Goal: Task Accomplishment & Management: Manage account settings

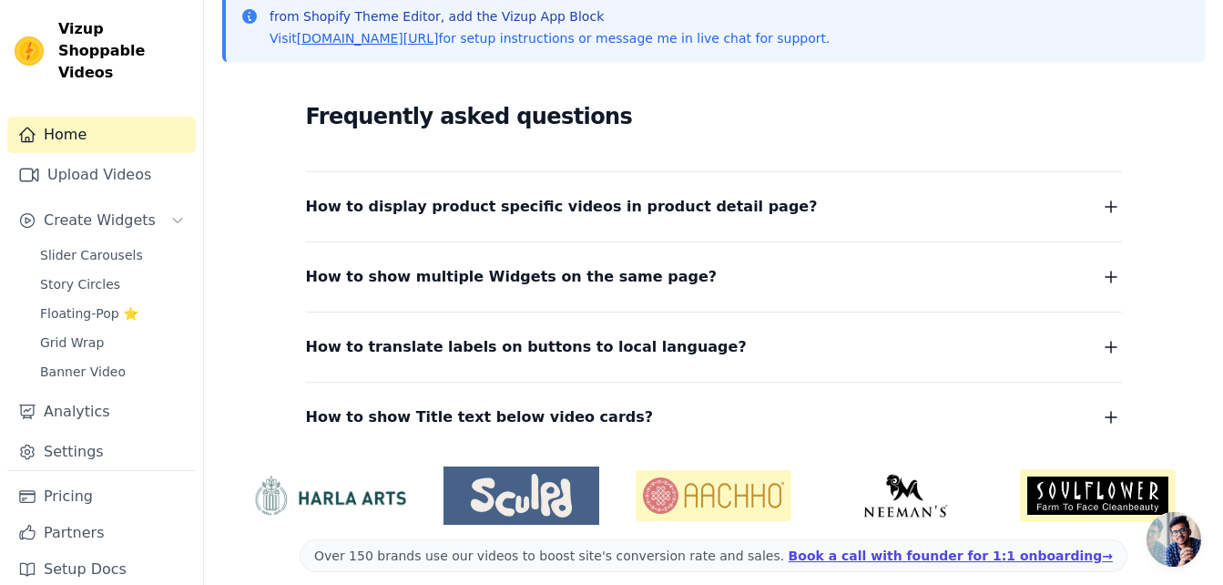
scroll to position [437, 0]
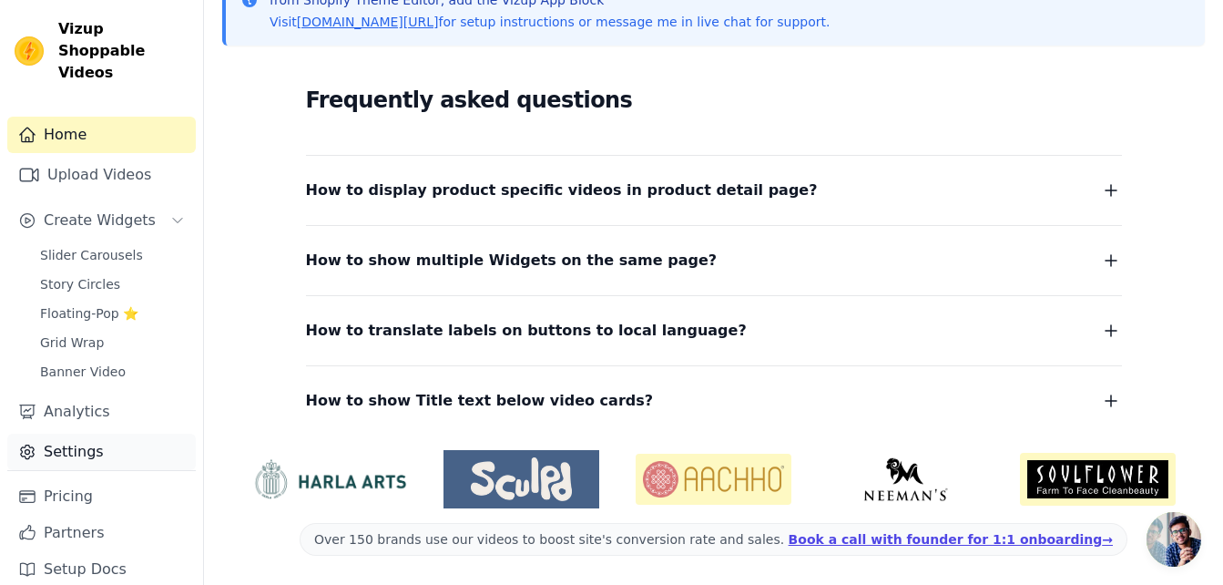
click at [98, 435] on link "Settings" at bounding box center [101, 451] width 188 height 36
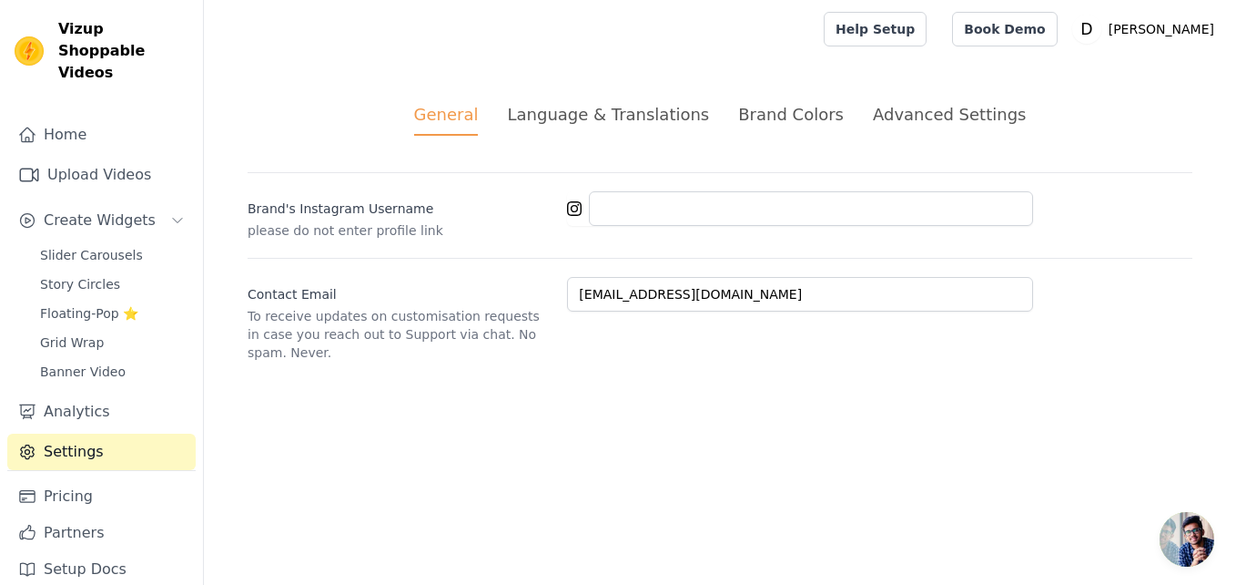
click at [782, 116] on div "Brand Colors" at bounding box center [791, 114] width 106 height 25
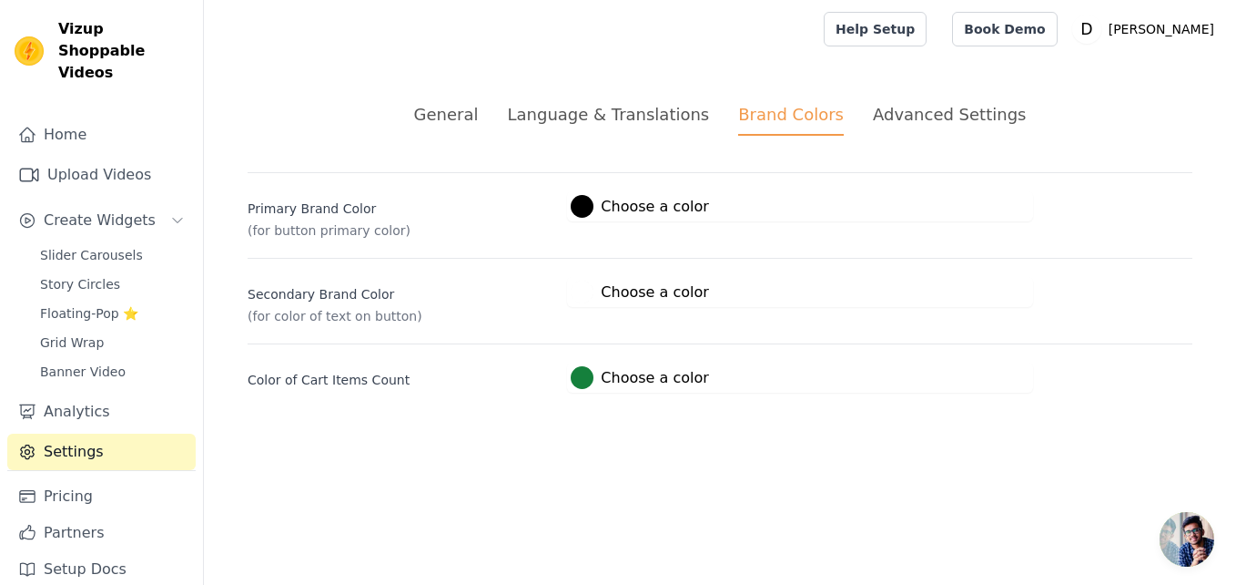
click at [892, 115] on div "Advanced Settings" at bounding box center [949, 114] width 153 height 25
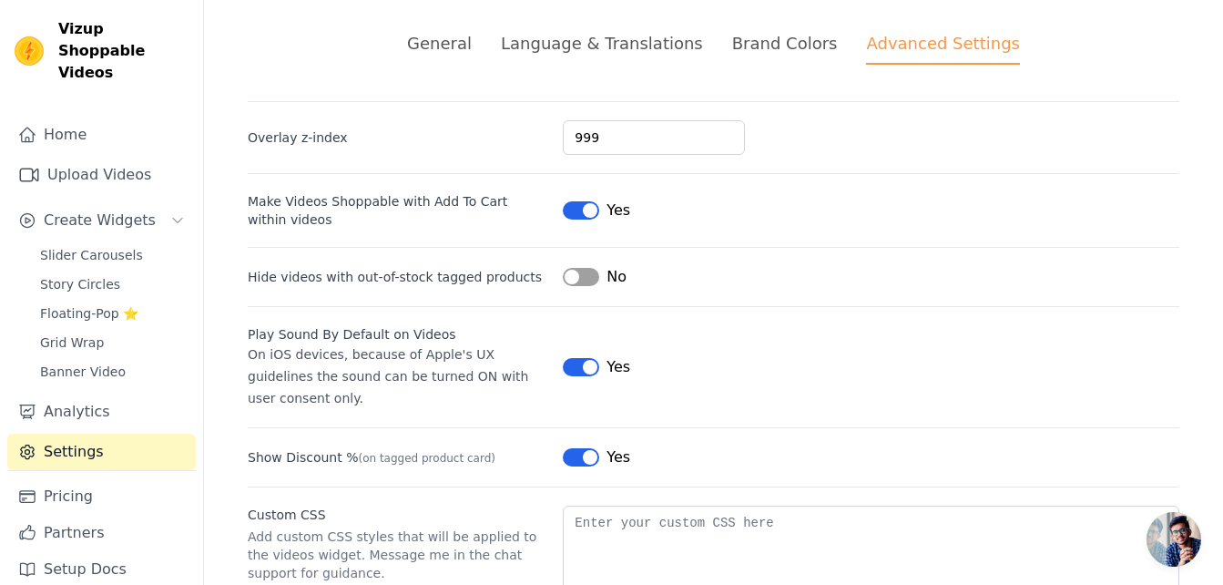
scroll to position [176, 0]
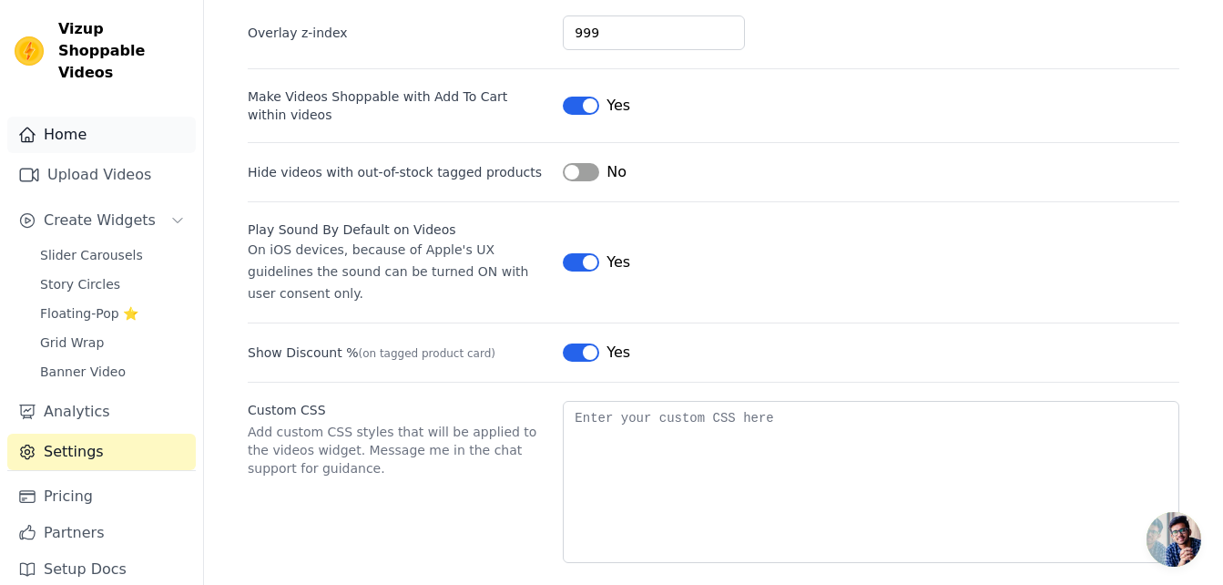
click at [43, 117] on link "Home" at bounding box center [101, 135] width 188 height 36
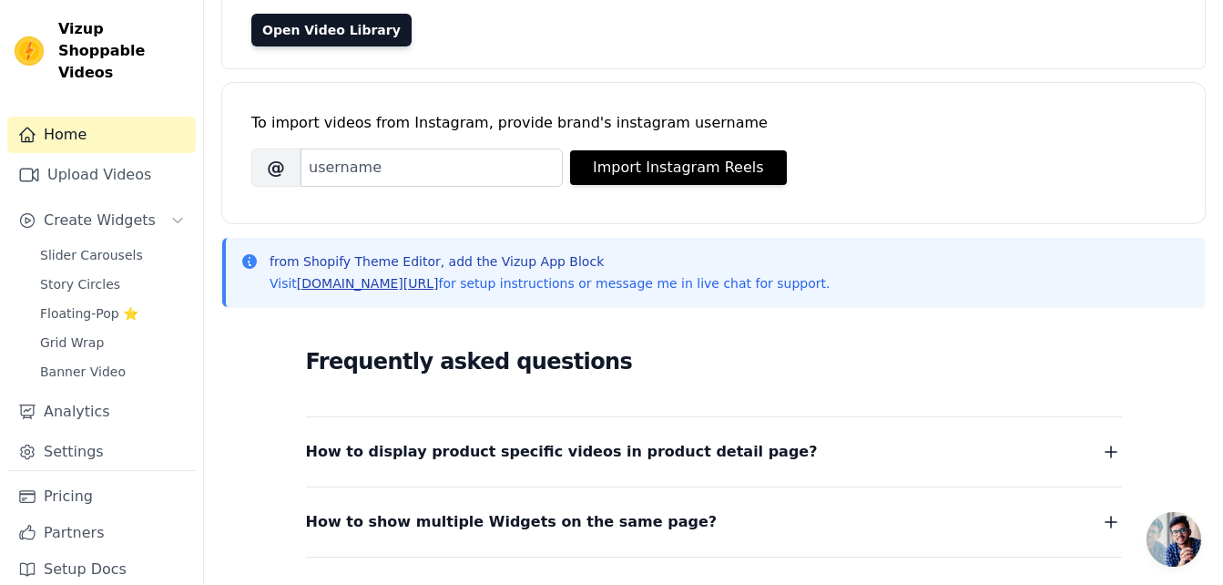
click at [359, 280] on link "[DOMAIN_NAME][URL]" at bounding box center [368, 283] width 142 height 15
click at [87, 333] on span "Grid Wrap" at bounding box center [72, 342] width 64 height 18
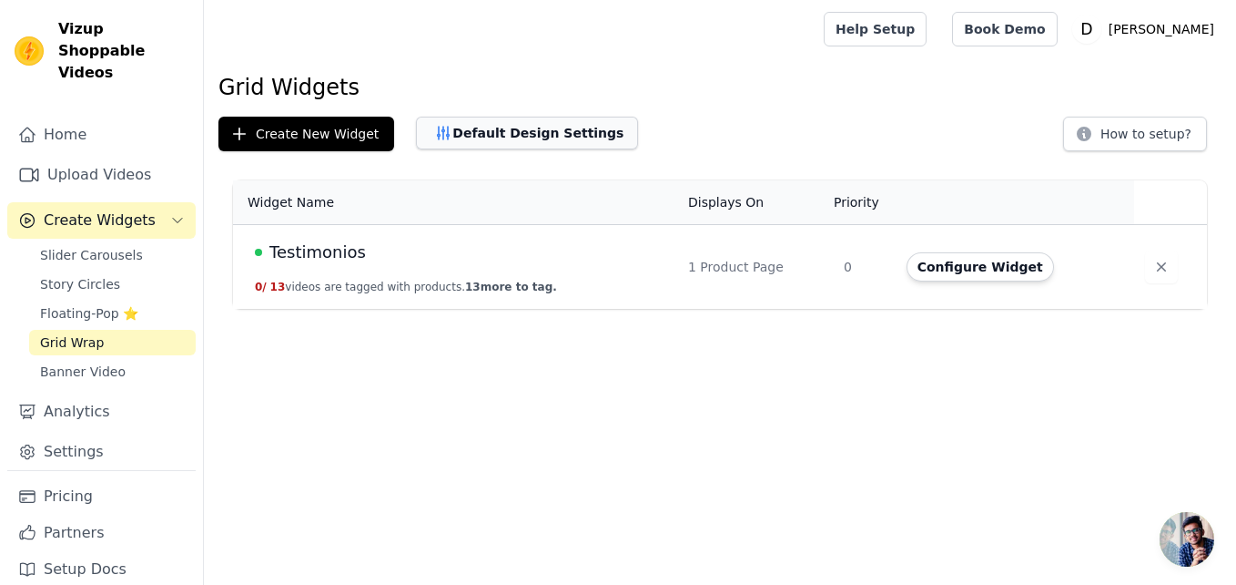
click at [487, 134] on button "Default Design Settings" at bounding box center [527, 133] width 222 height 33
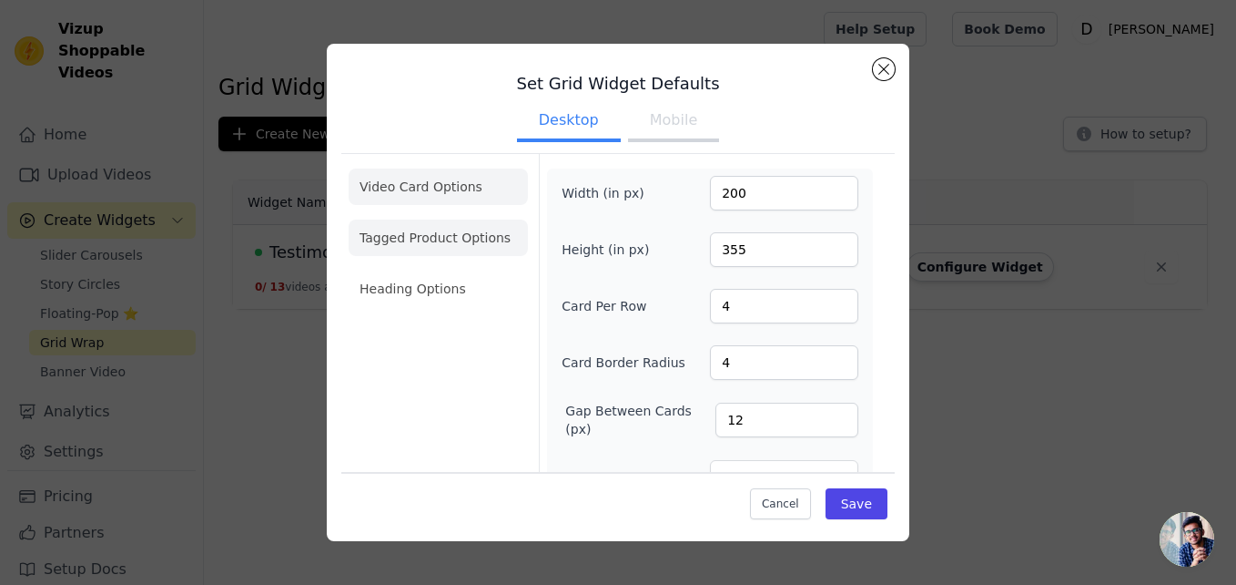
click at [446, 241] on li "Tagged Product Options" at bounding box center [438, 237] width 179 height 36
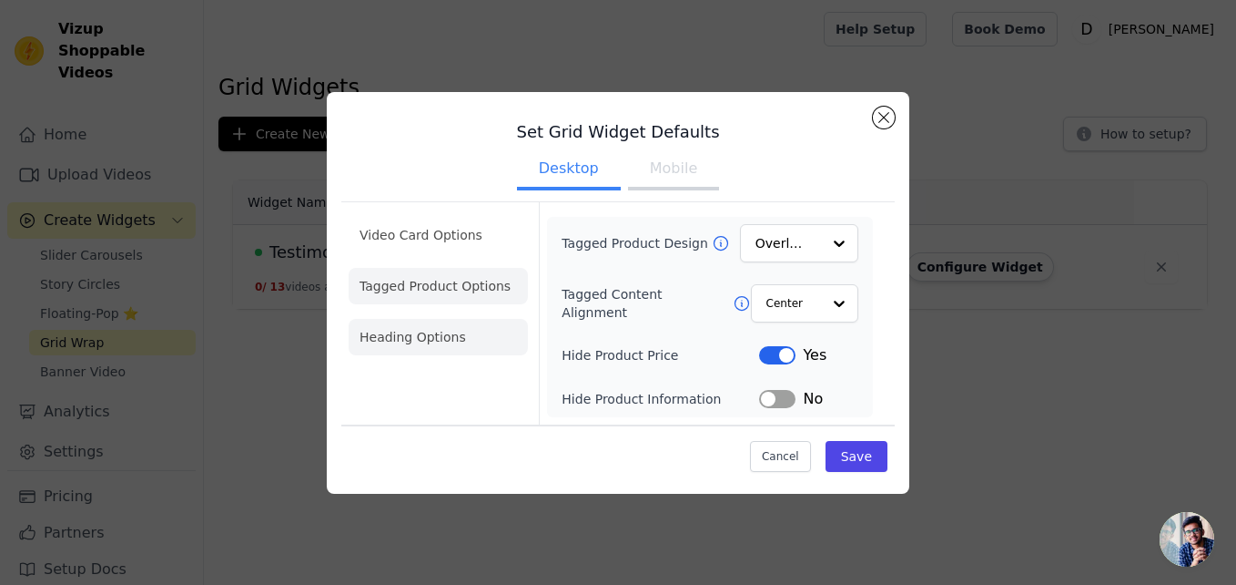
click at [423, 332] on li "Heading Options" at bounding box center [438, 337] width 179 height 36
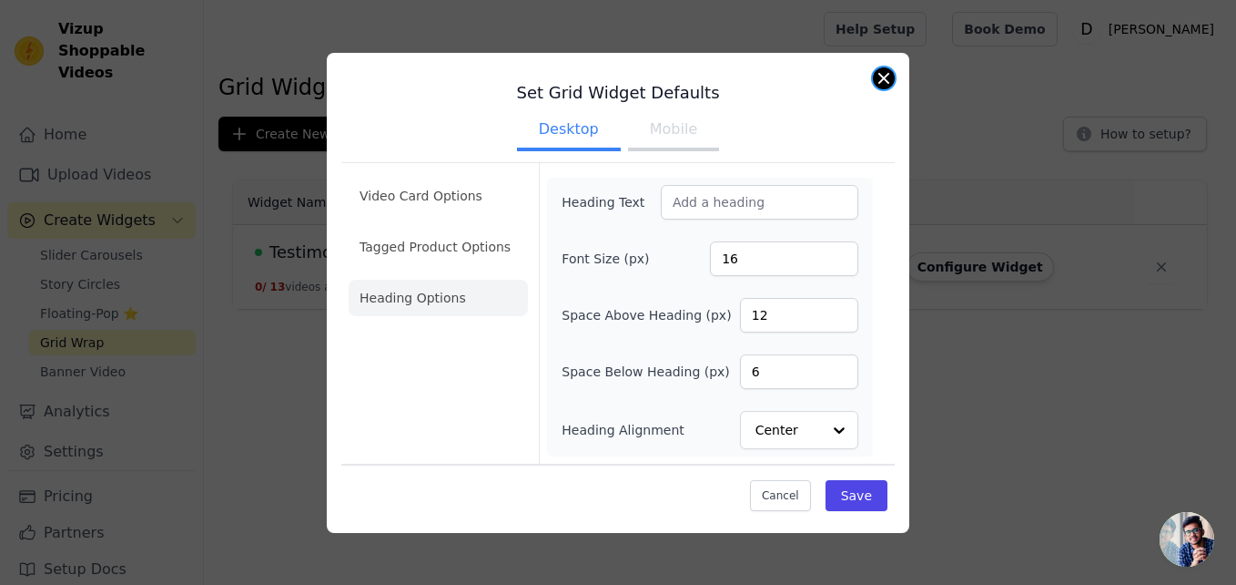
click at [888, 80] on button "Close modal" at bounding box center [884, 78] width 22 height 22
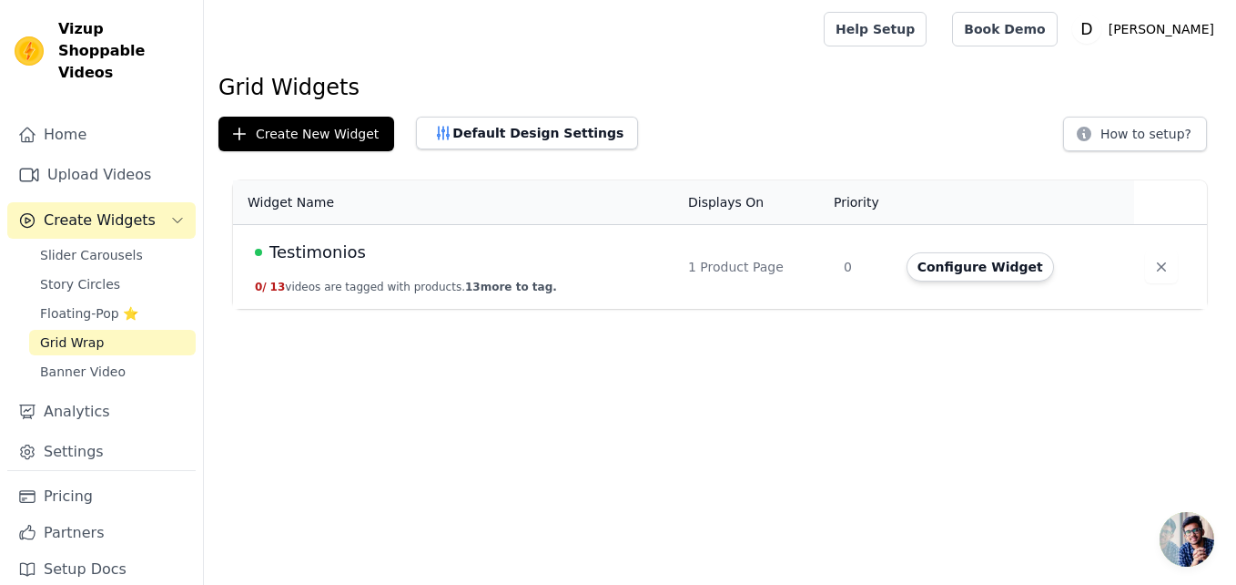
click at [361, 294] on td "Testimonios 0 / 13 videos are tagged with products. 13 more to tag." at bounding box center [455, 267] width 444 height 85
click at [368, 279] on td "Testimonios 0 / 13 videos are tagged with products. 13 more to tag." at bounding box center [455, 267] width 444 height 85
click at [322, 249] on span "Testimonios" at bounding box center [318, 251] width 97 height 25
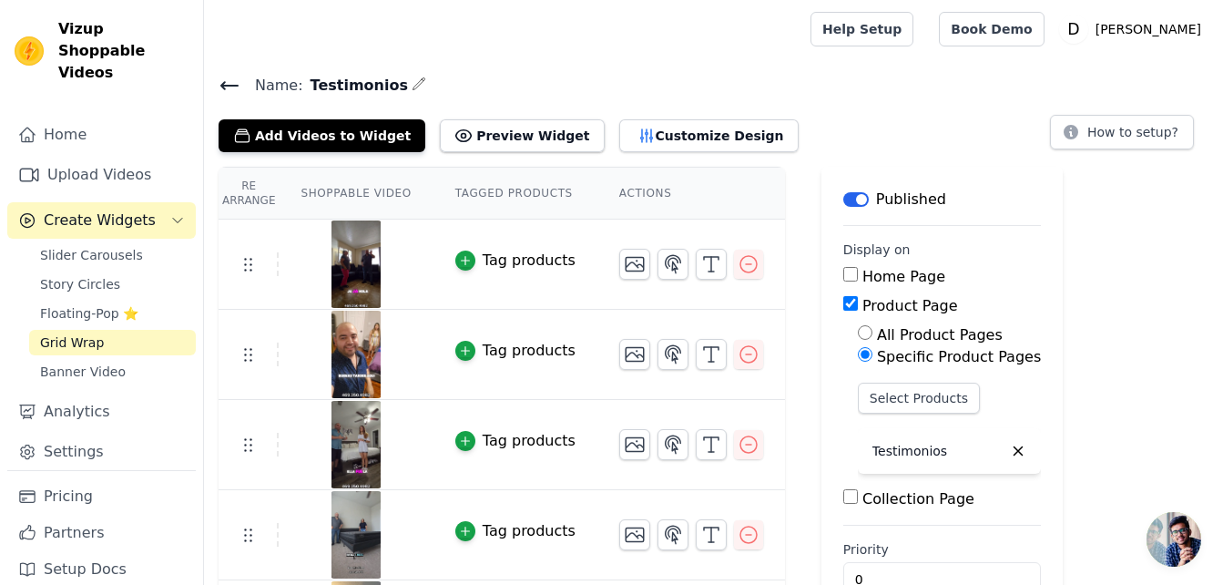
click at [843, 302] on input "Product Page" at bounding box center [850, 303] width 15 height 15
checkbox input "false"
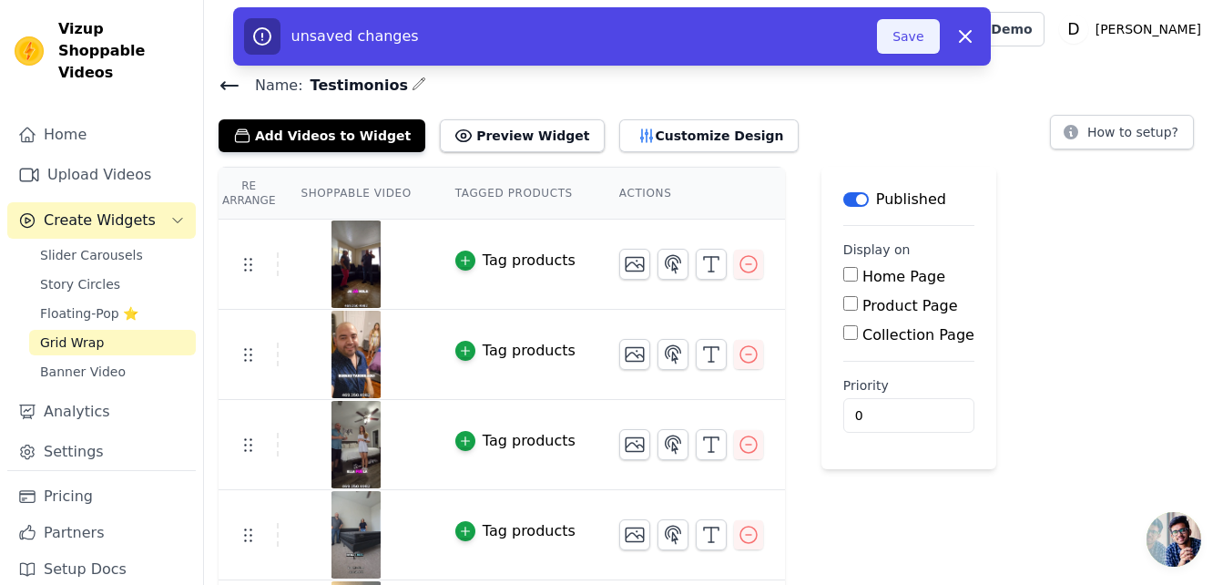
click at [917, 36] on button "Save" at bounding box center [908, 36] width 62 height 35
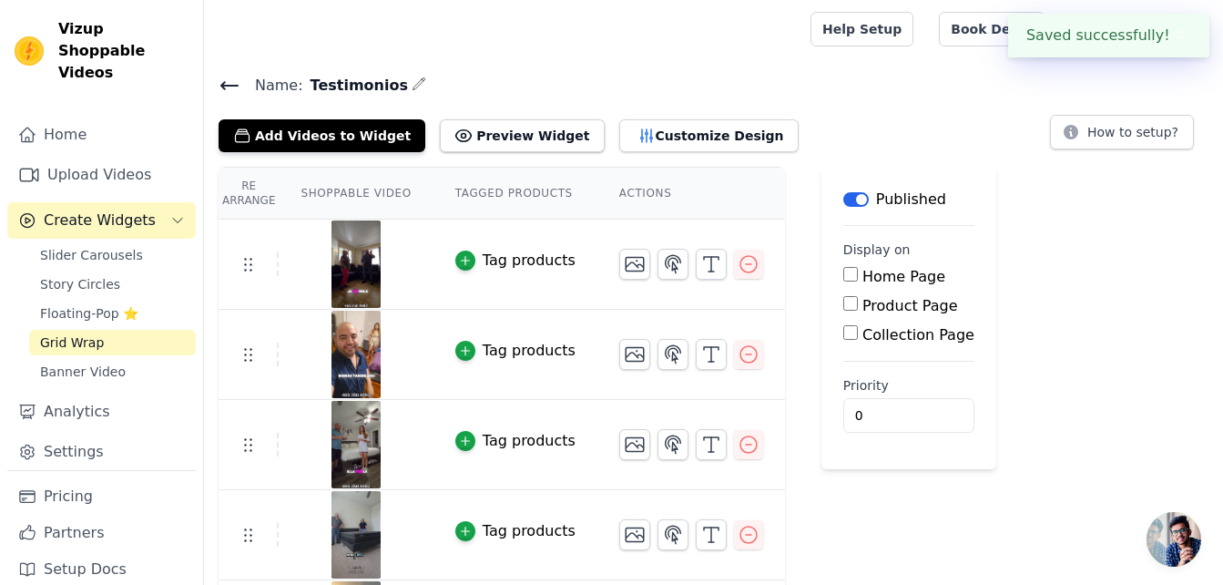
click at [917, 53] on div "Help Setup Book Demo Open user menu D [PERSON_NAME] Settings Help Docs Sign out" at bounding box center [1009, 29] width 398 height 58
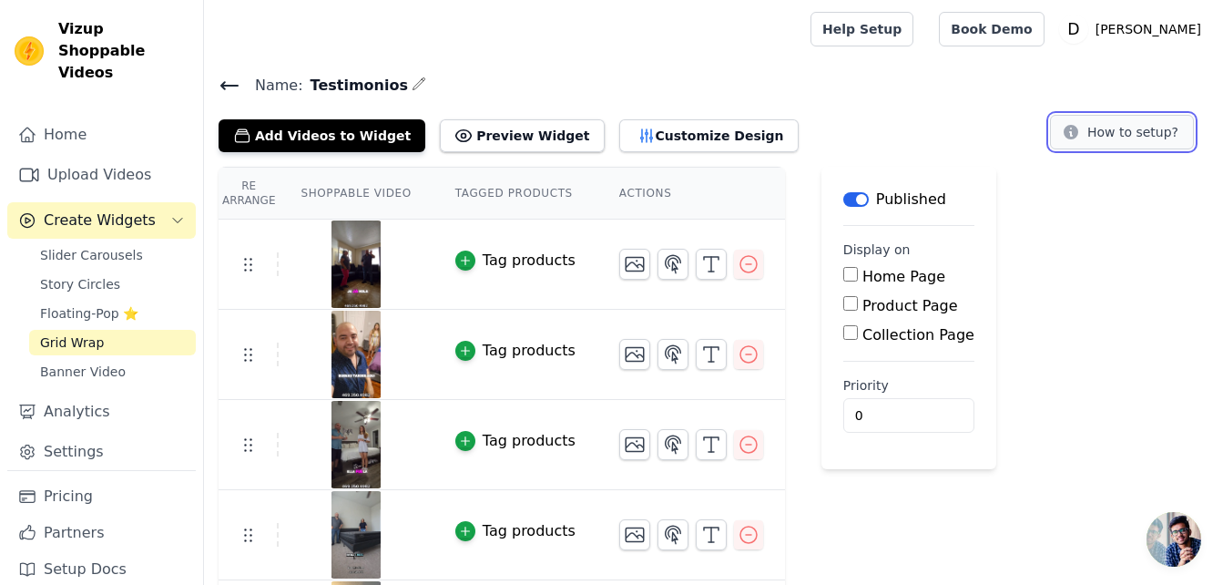
click at [1144, 142] on button "How to setup?" at bounding box center [1122, 132] width 144 height 35
click at [843, 273] on input "Home Page" at bounding box center [850, 274] width 15 height 15
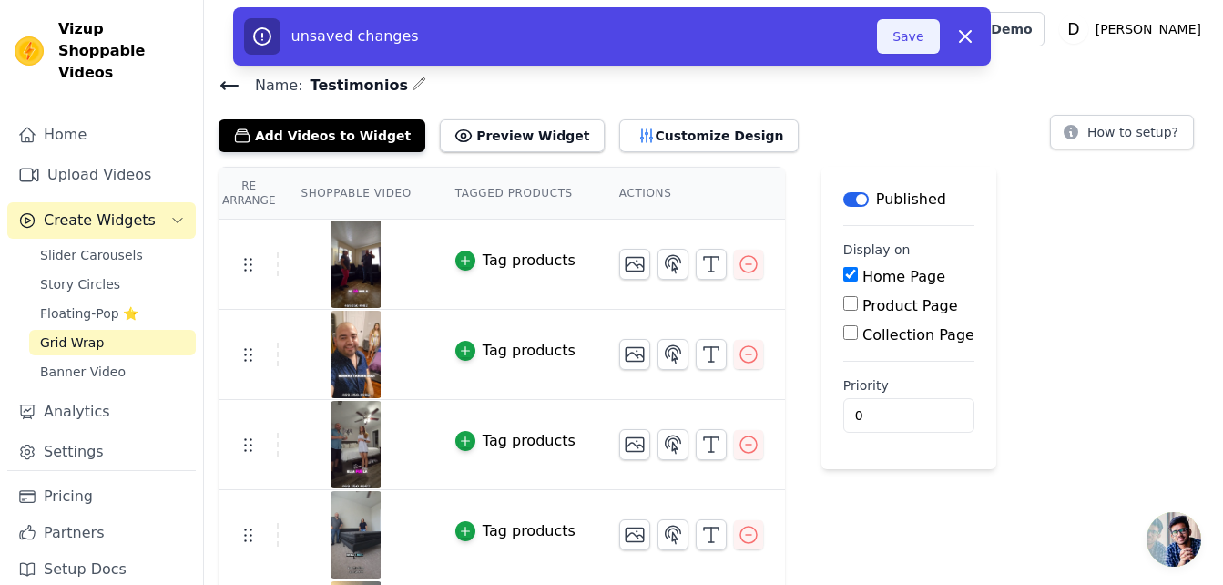
click at [918, 44] on button "Save" at bounding box center [908, 36] width 62 height 35
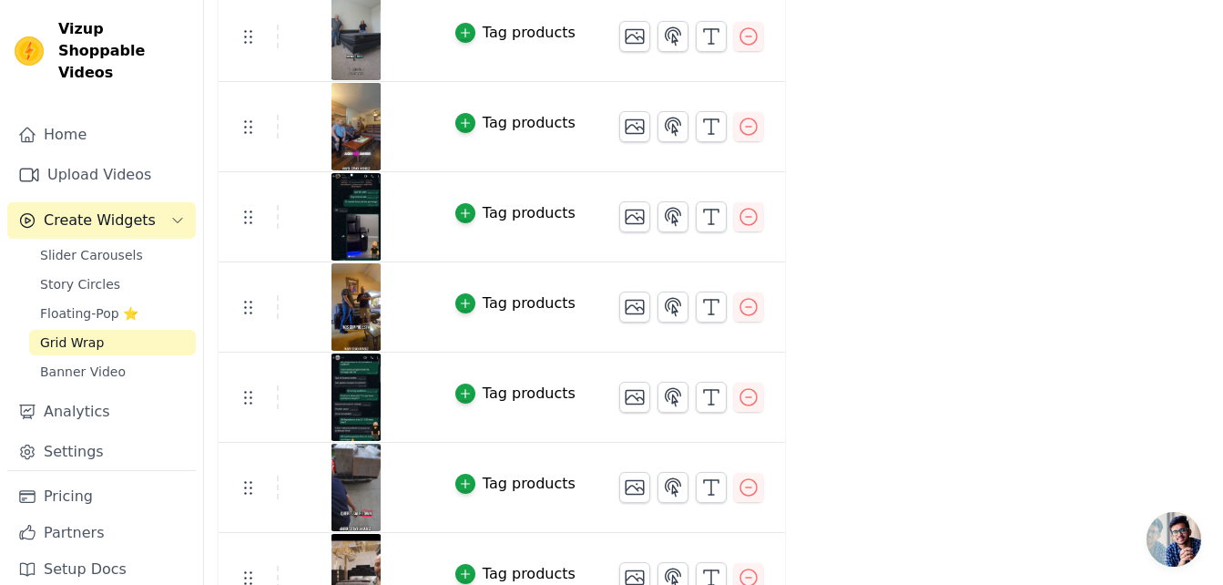
scroll to position [806, 0]
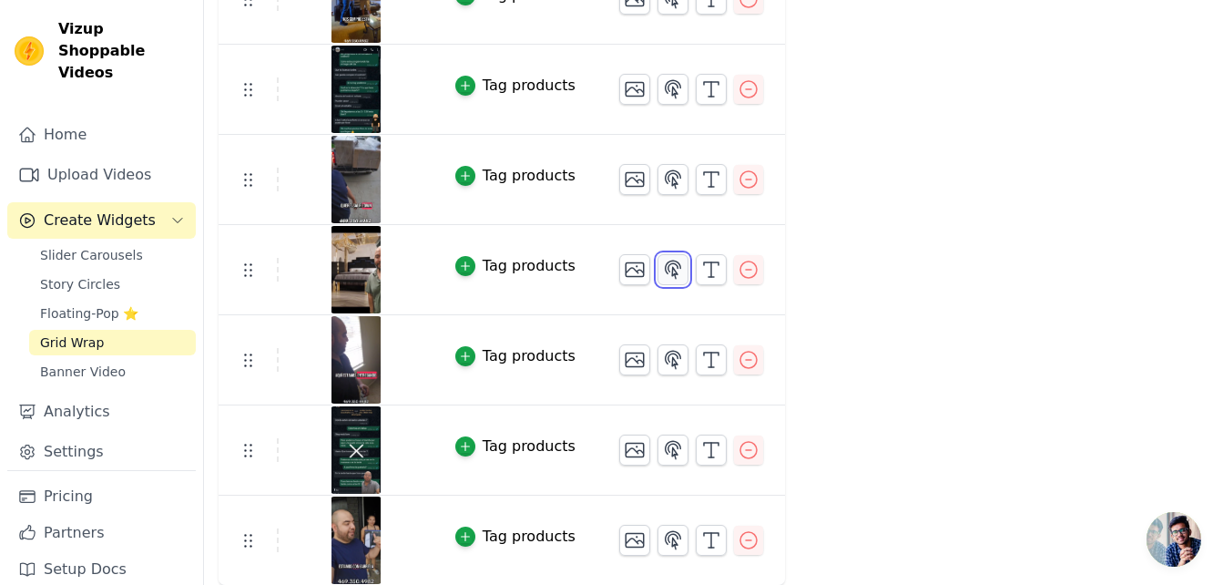
click at [662, 275] on icon "button" at bounding box center [673, 270] width 22 height 22
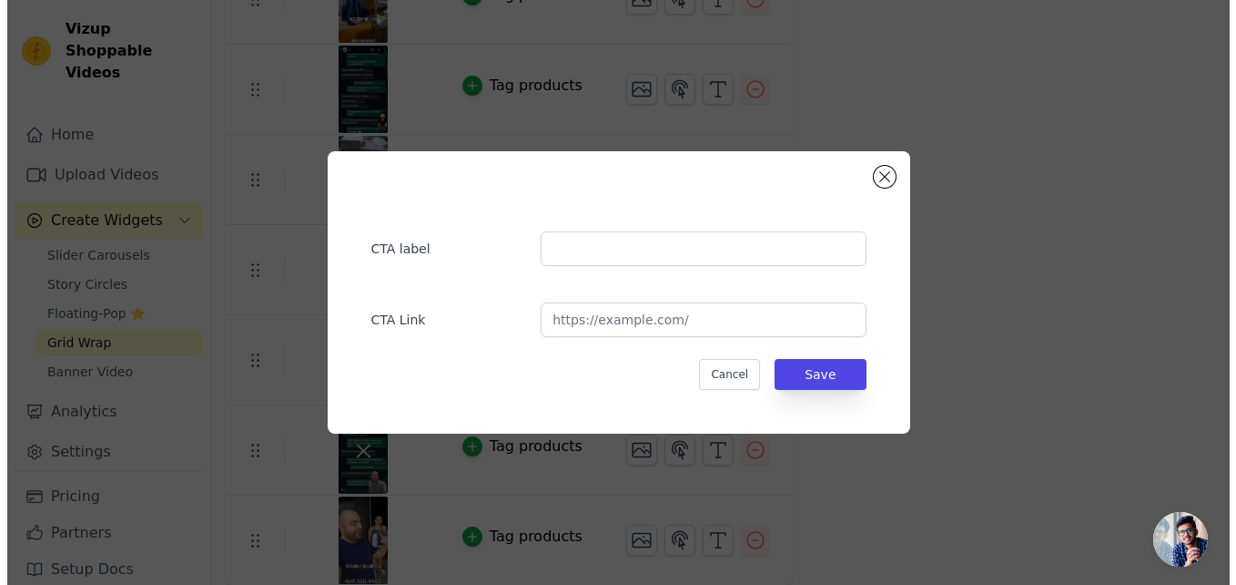
scroll to position [0, 0]
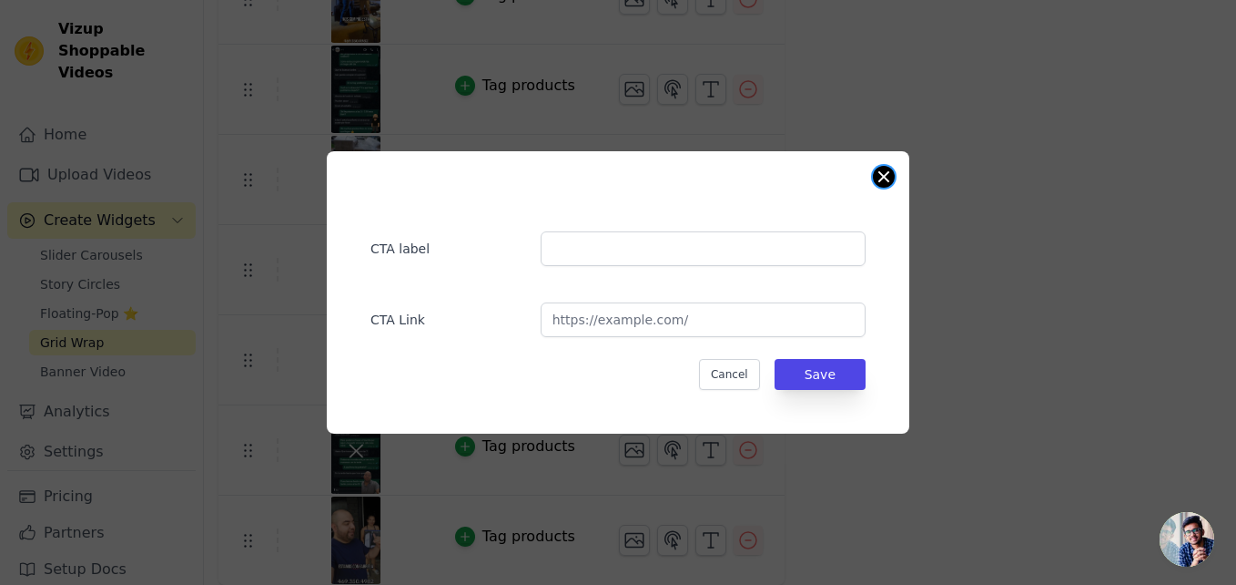
click at [886, 170] on button "Close modal" at bounding box center [884, 177] width 22 height 22
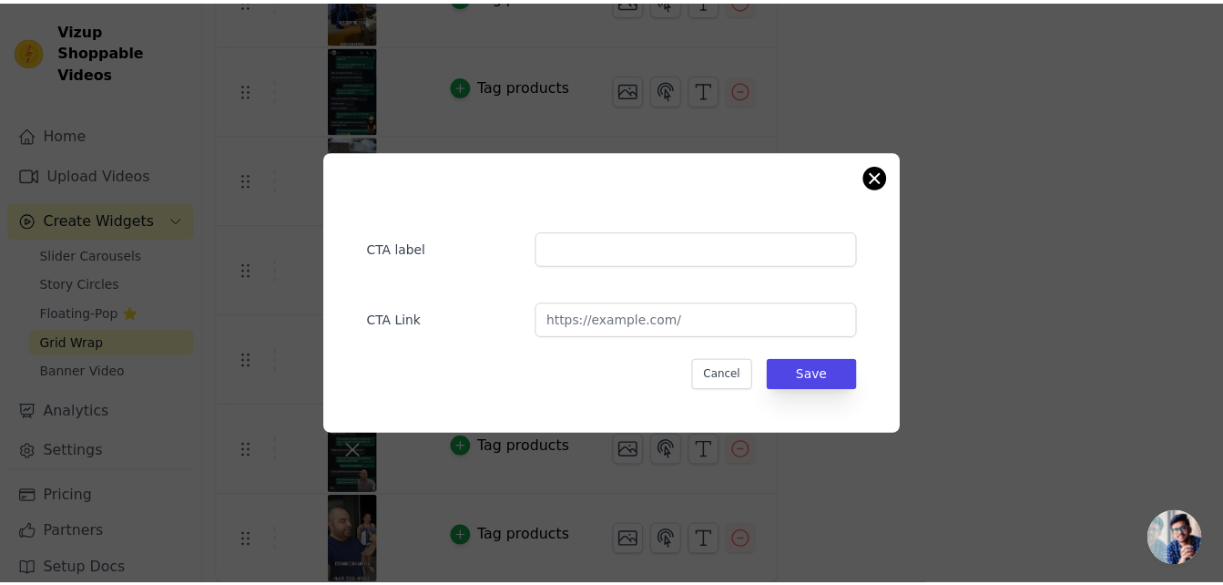
scroll to position [806, 0]
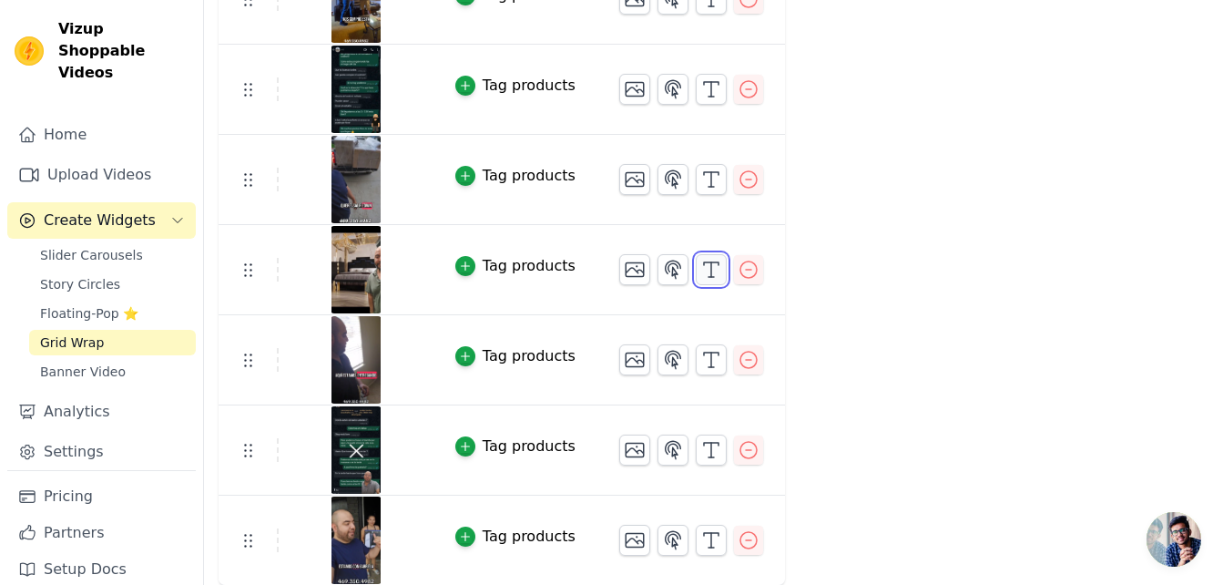
click at [704, 262] on polyline "button" at bounding box center [711, 263] width 15 height 3
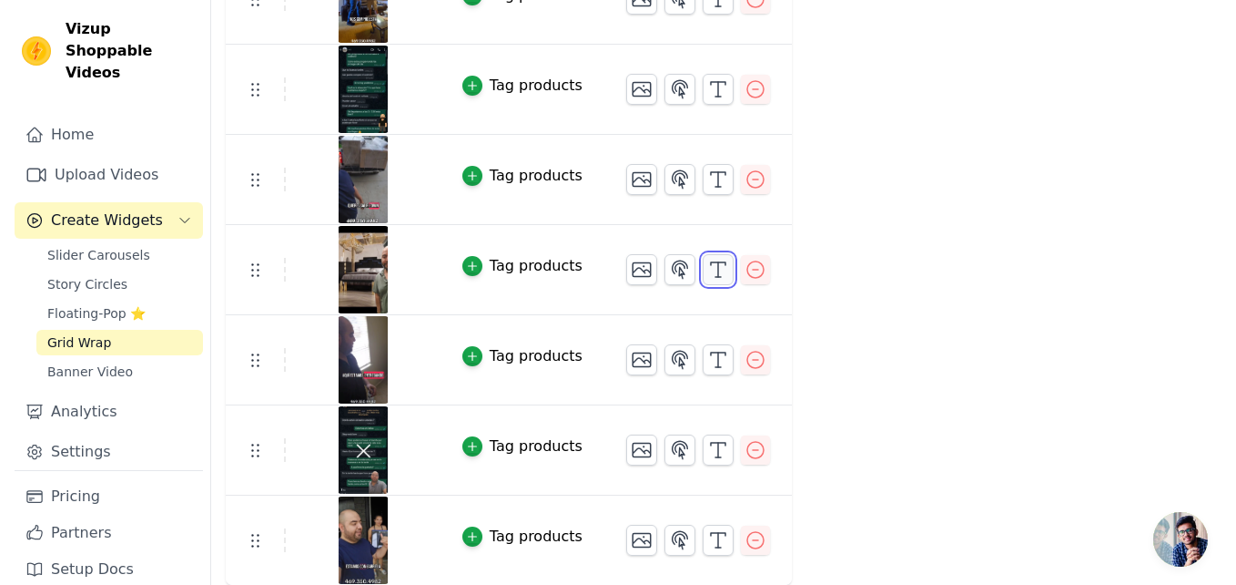
scroll to position [0, 0]
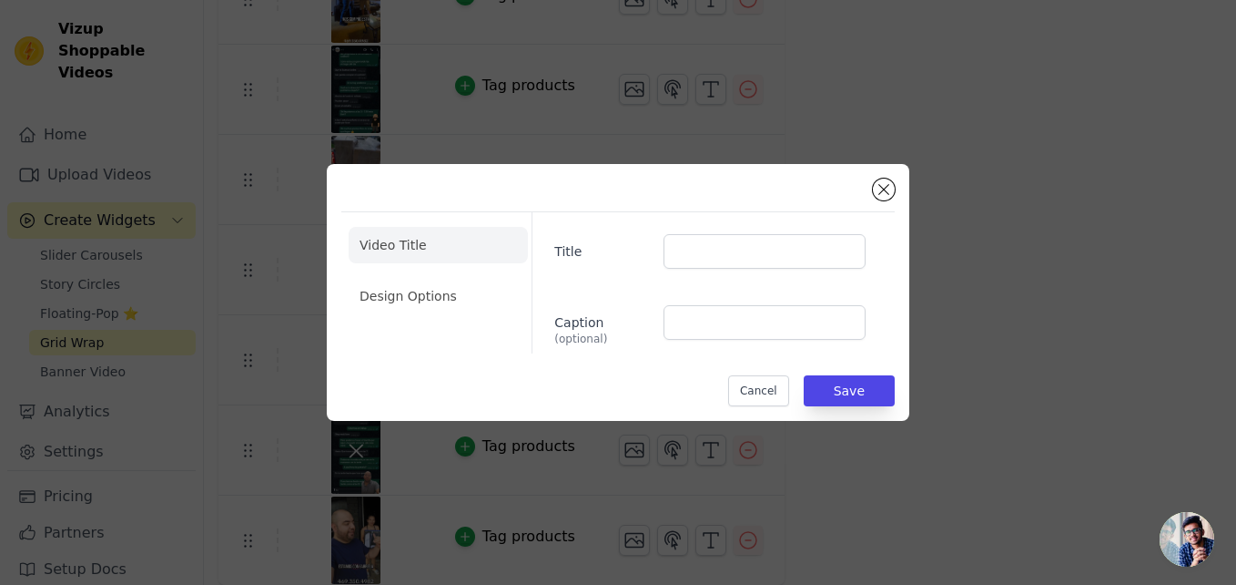
click at [893, 178] on div "Video Title Design Options Title Caption (optional) Cancel Save" at bounding box center [618, 292] width 554 height 228
click at [884, 180] on button "Close modal" at bounding box center [884, 189] width 22 height 22
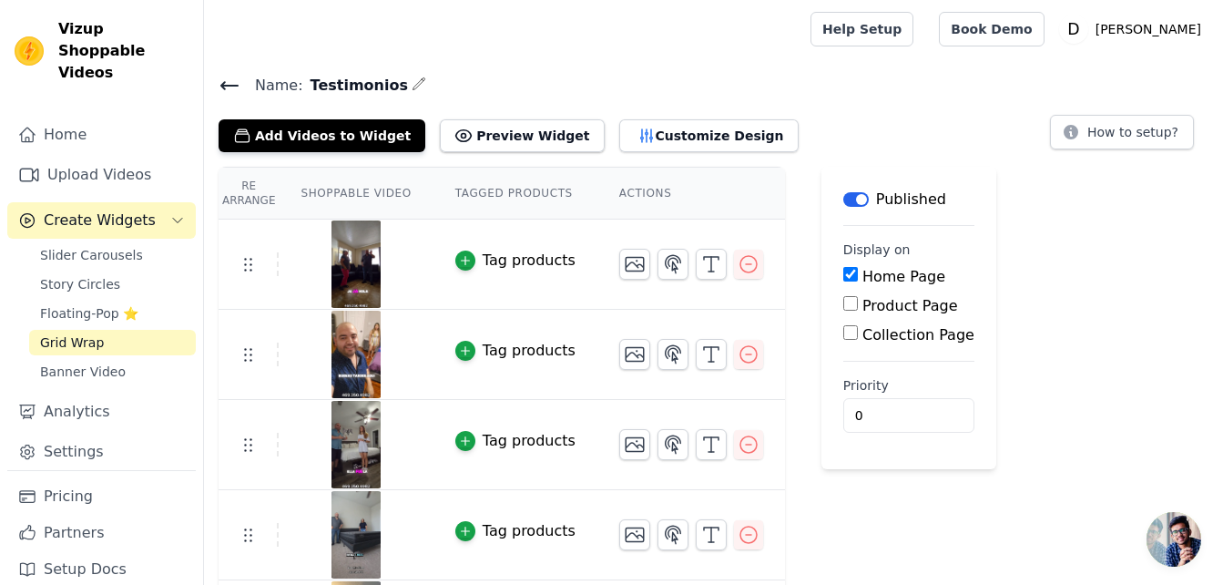
click at [843, 272] on input "Home Page" at bounding box center [850, 274] width 15 height 15
checkbox input "false"
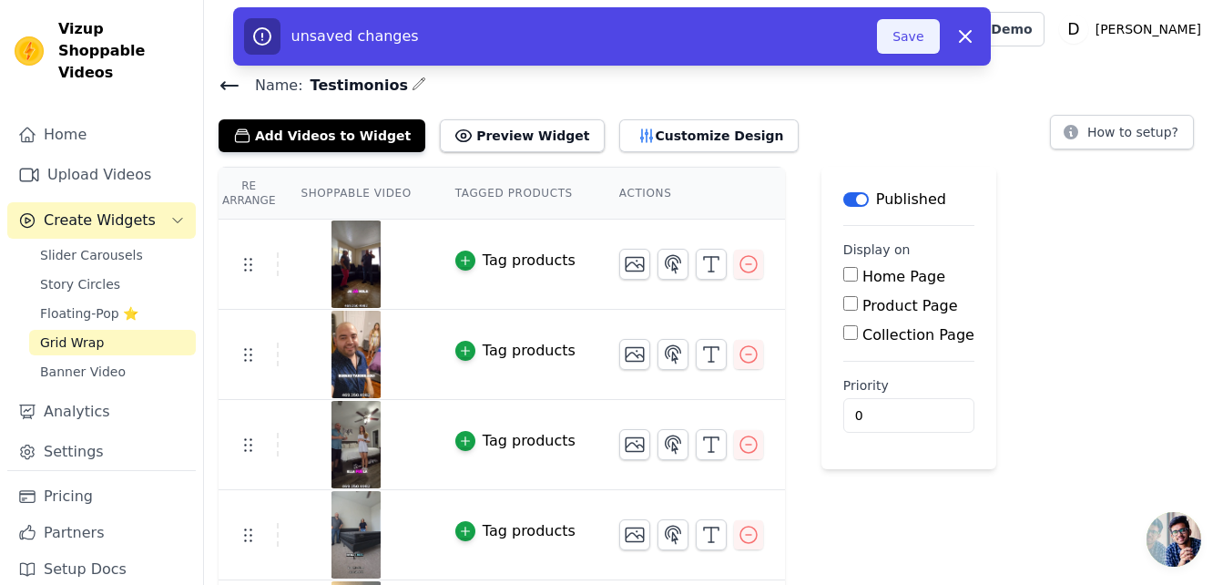
click at [910, 32] on button "Save" at bounding box center [908, 36] width 62 height 35
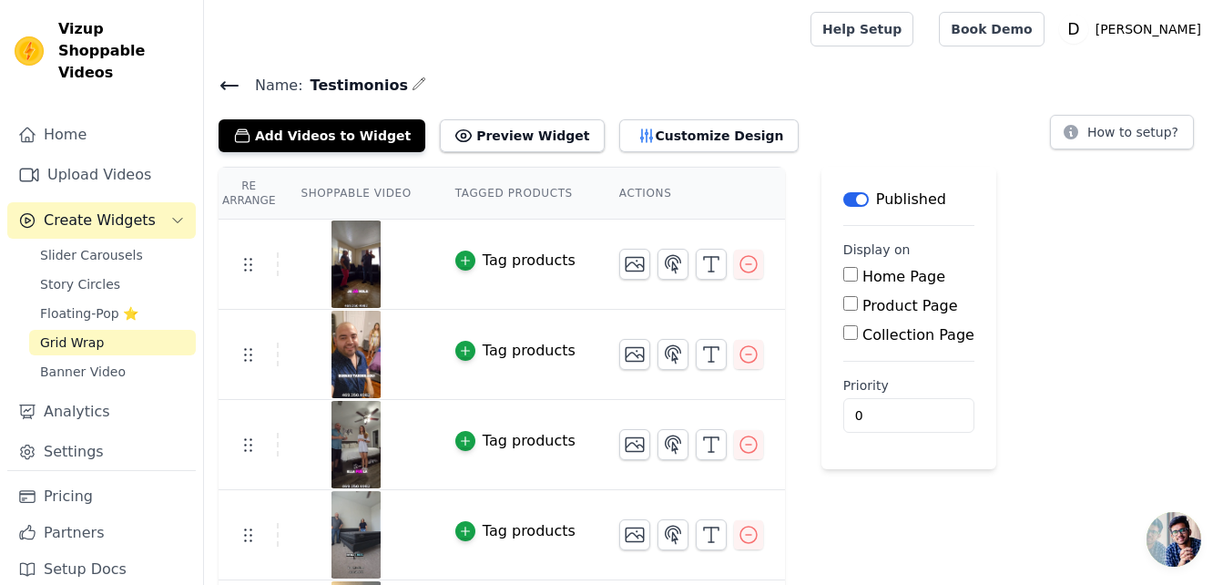
click at [633, 188] on th "Actions" at bounding box center [691, 194] width 188 height 52
click at [537, 188] on th "Tagged Products" at bounding box center [515, 194] width 164 height 52
click at [347, 182] on th "Shoppable Video" at bounding box center [356, 194] width 154 height 52
click at [248, 187] on th "Re Arrange" at bounding box center [249, 194] width 60 height 52
drag, startPoint x: 117, startPoint y: 56, endPoint x: 103, endPoint y: 32, distance: 28.1
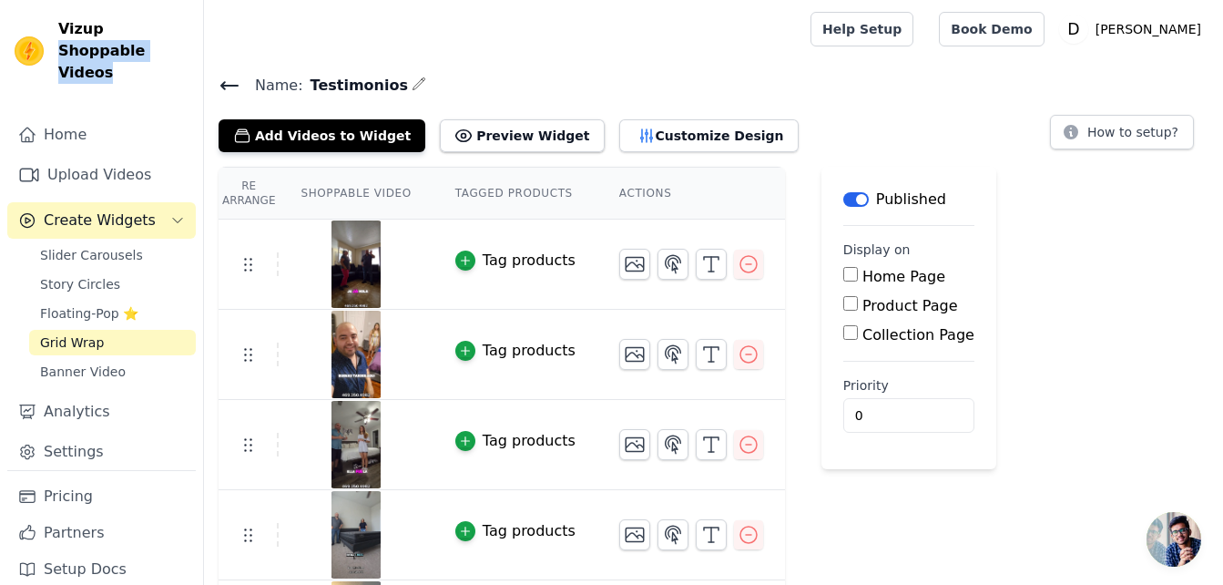
click at [103, 32] on span "Vizup Shoppable Videos" at bounding box center [123, 51] width 130 height 66
copy span "Shoppable Videos"
click at [75, 393] on link "Analytics" at bounding box center [101, 411] width 188 height 36
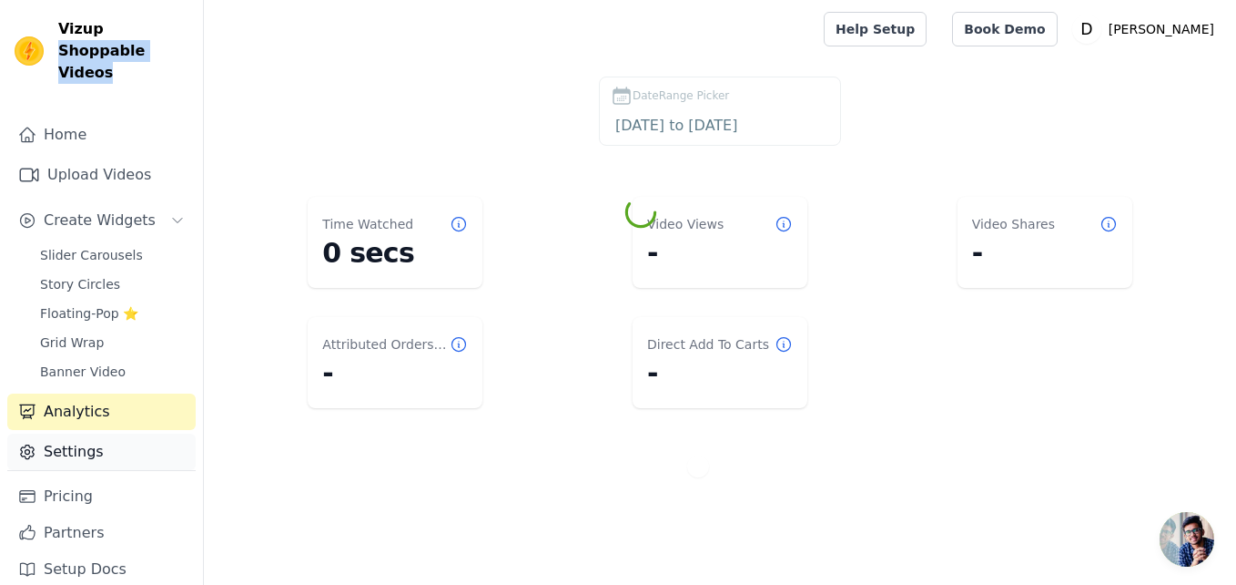
click at [78, 433] on link "Settings" at bounding box center [101, 451] width 188 height 36
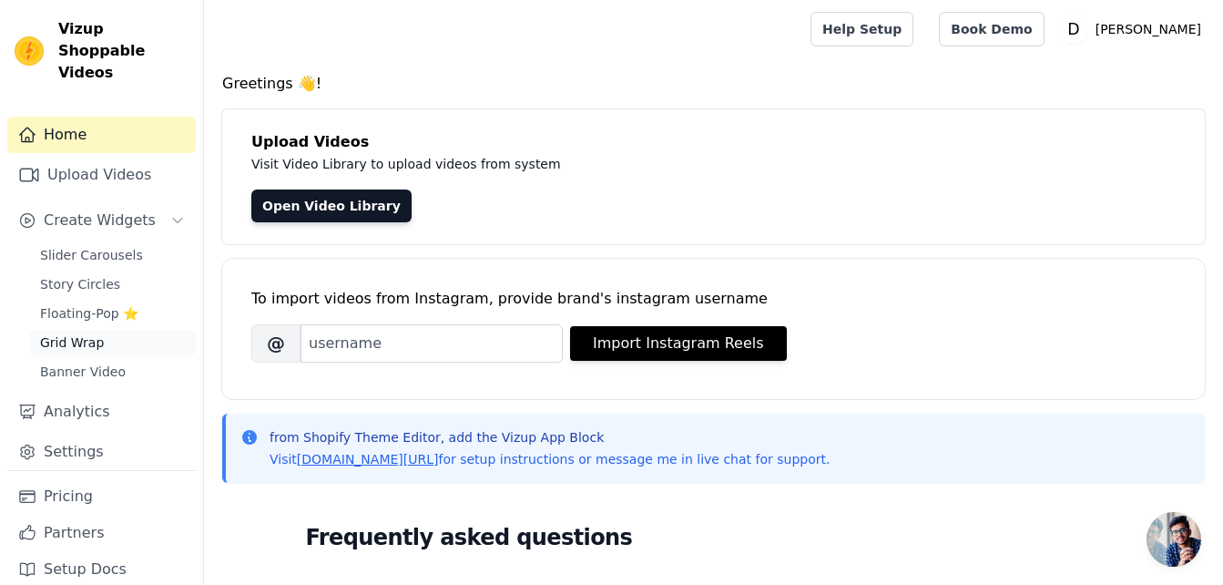
click at [86, 333] on span "Grid Wrap" at bounding box center [72, 342] width 64 height 18
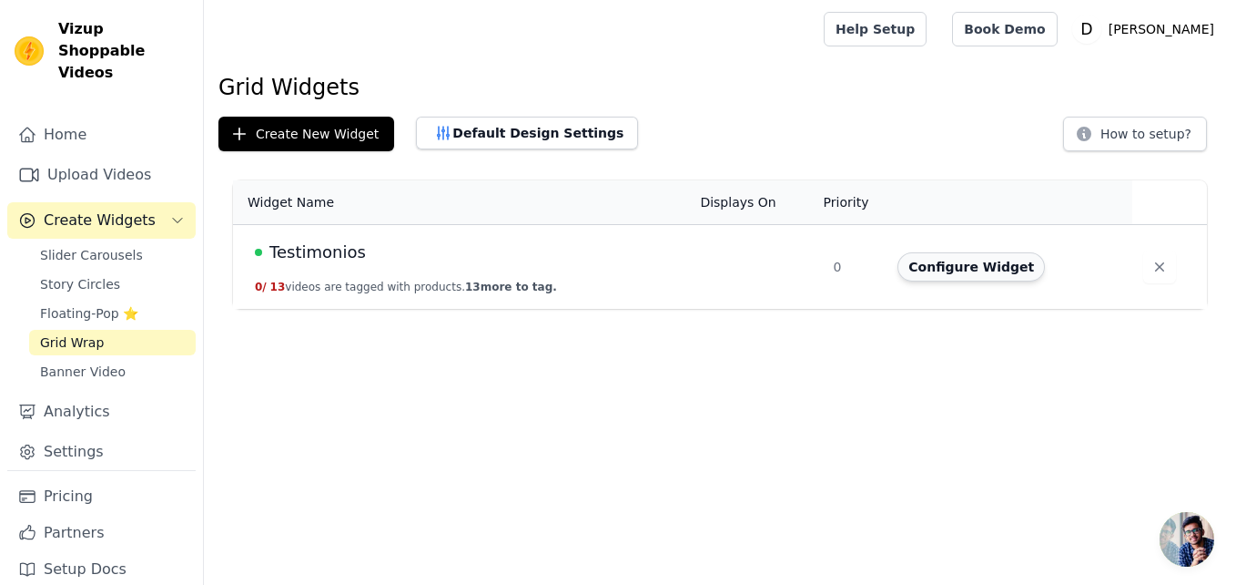
click at [933, 264] on button "Configure Widget" at bounding box center [971, 266] width 147 height 29
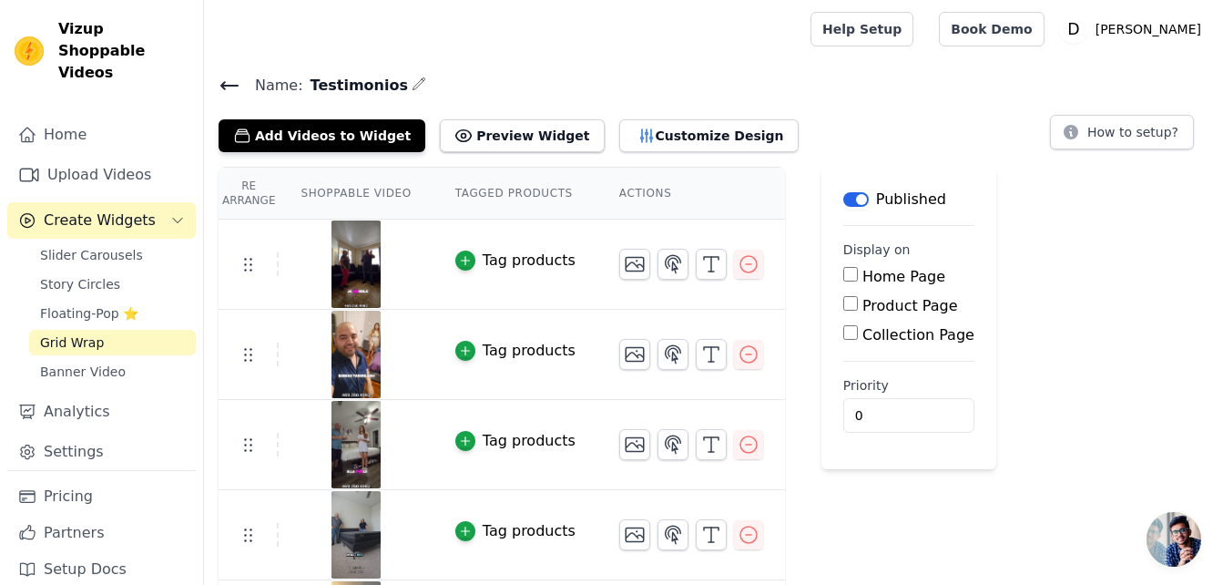
click at [843, 337] on input "Collection Page" at bounding box center [850, 332] width 15 height 15
checkbox input "true"
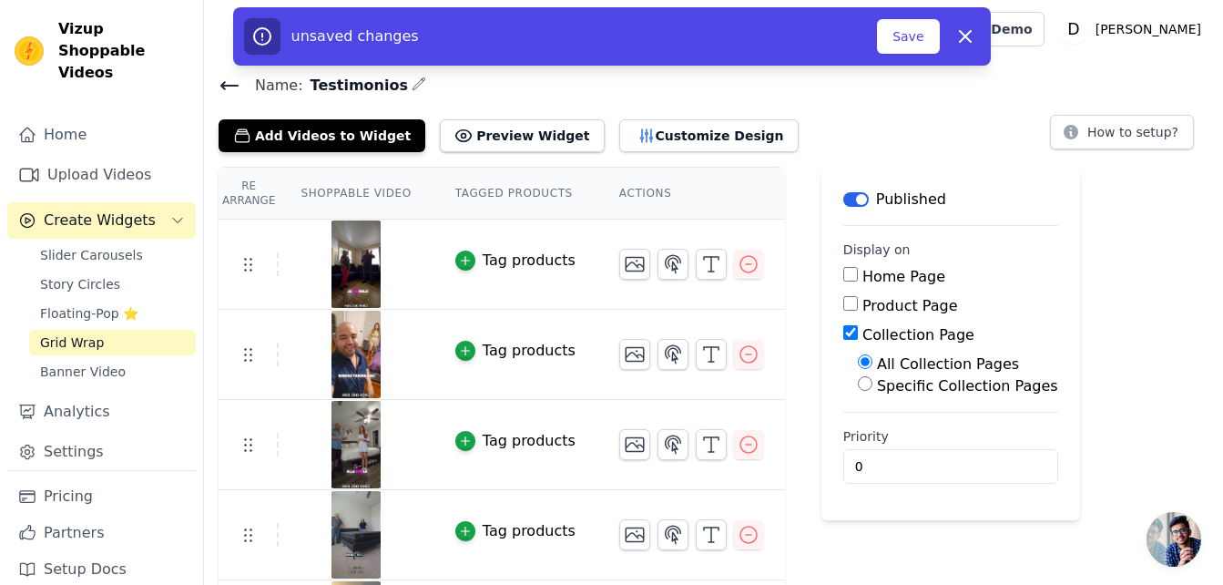
click at [858, 383] on input "Specific Collection Pages" at bounding box center [865, 383] width 15 height 15
radio input "true"
click at [888, 422] on button "Select Collection Pages" at bounding box center [944, 427] width 172 height 31
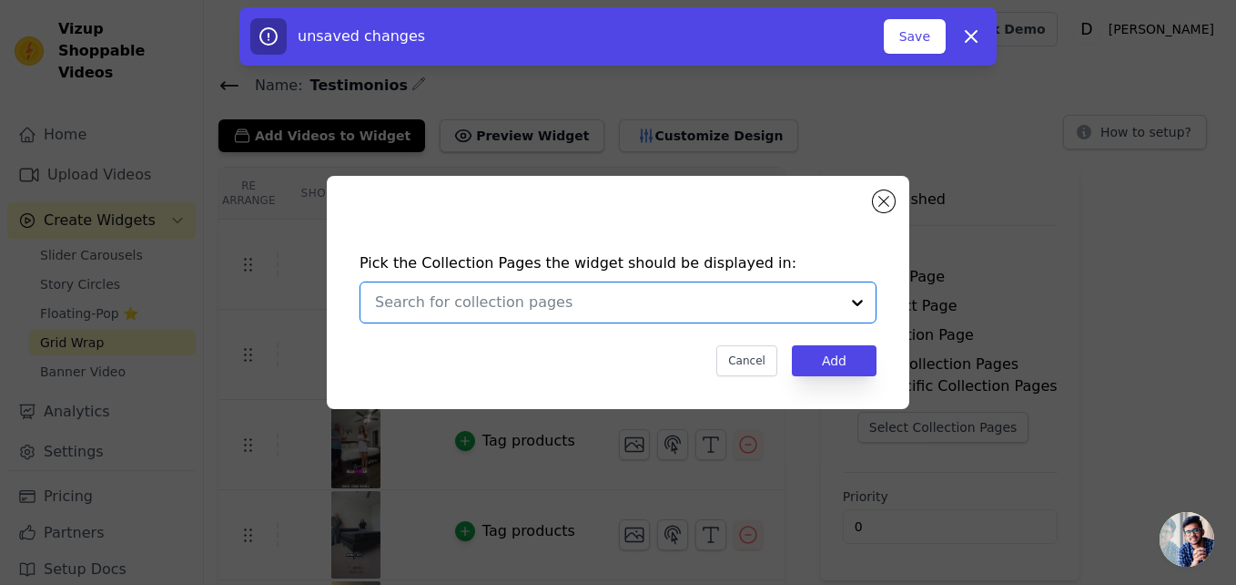
click at [785, 301] on input "text" at bounding box center [607, 302] width 464 height 22
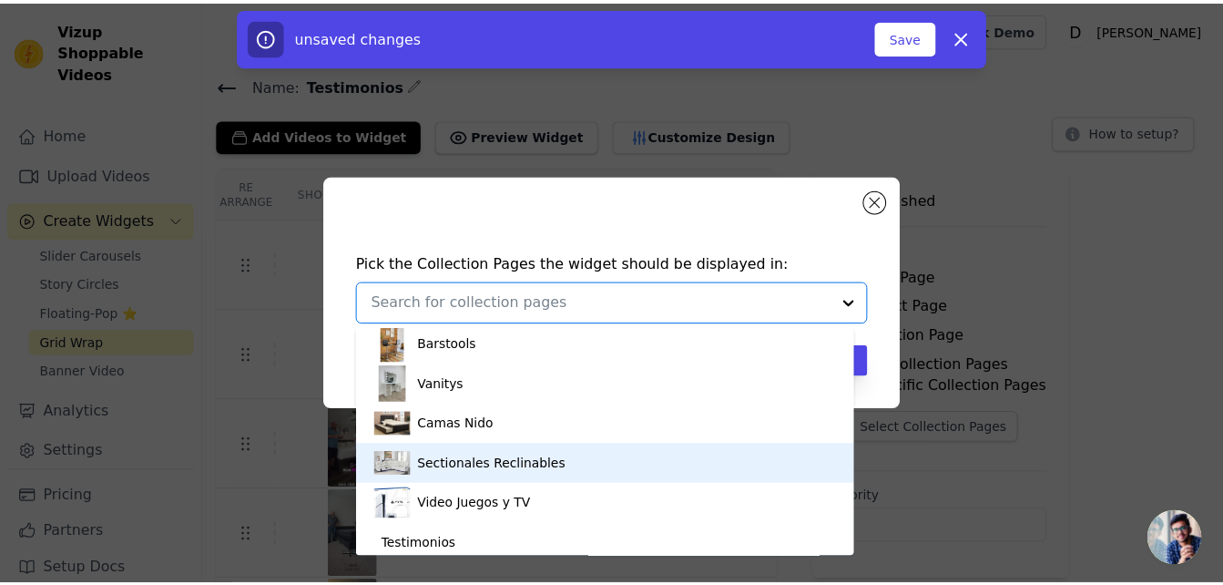
scroll to position [532, 0]
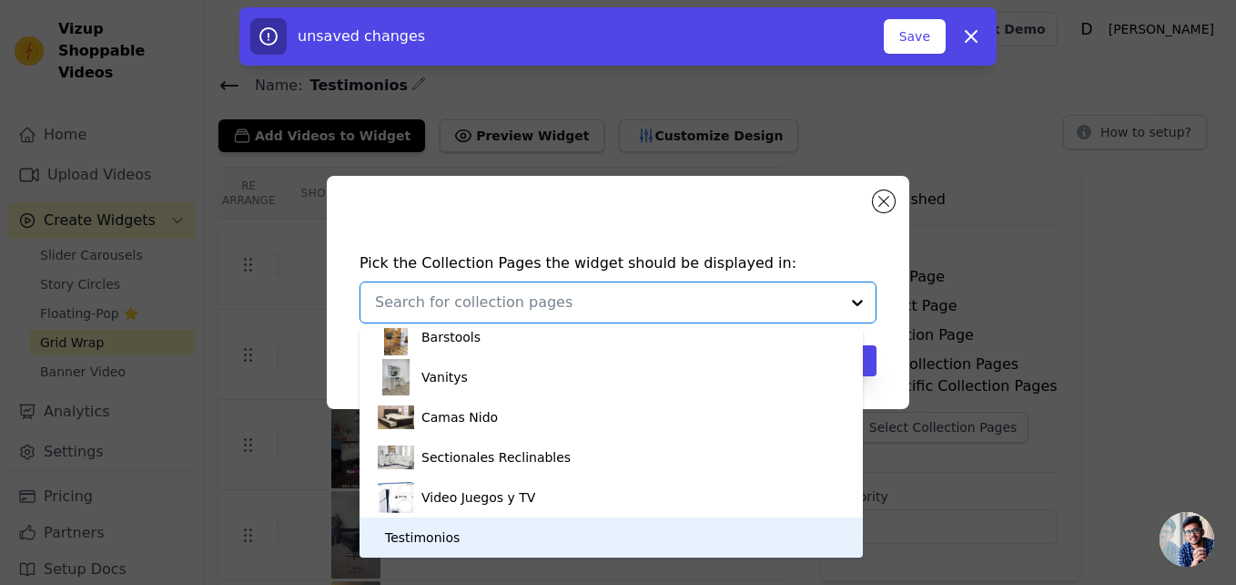
click at [456, 535] on div "Testimonios" at bounding box center [611, 537] width 467 height 40
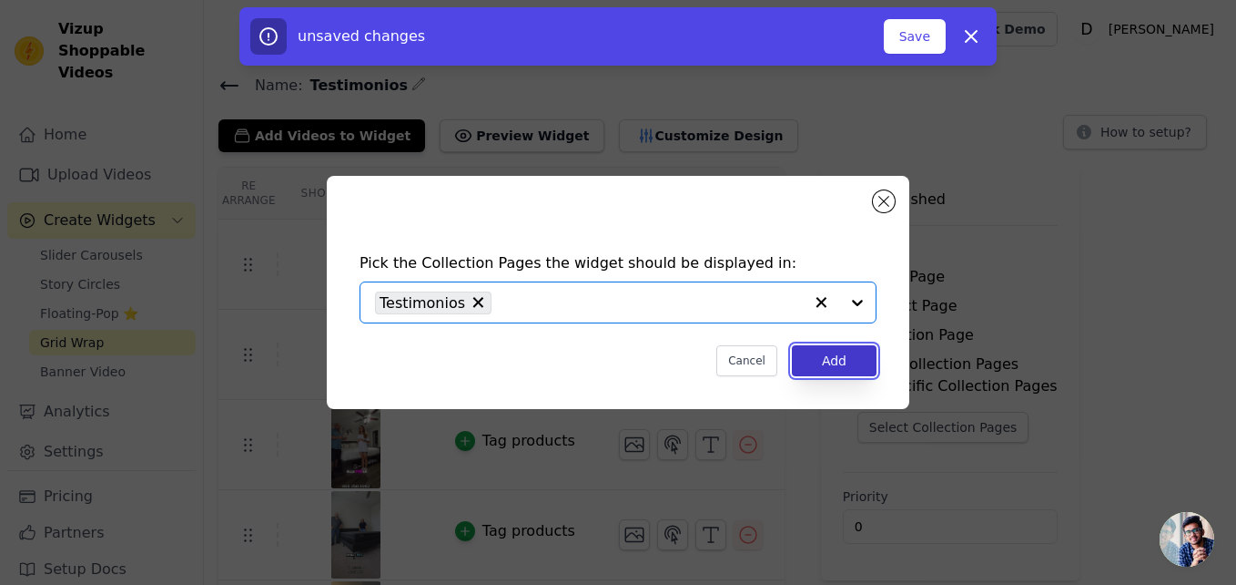
click at [844, 371] on button "Add" at bounding box center [834, 360] width 85 height 31
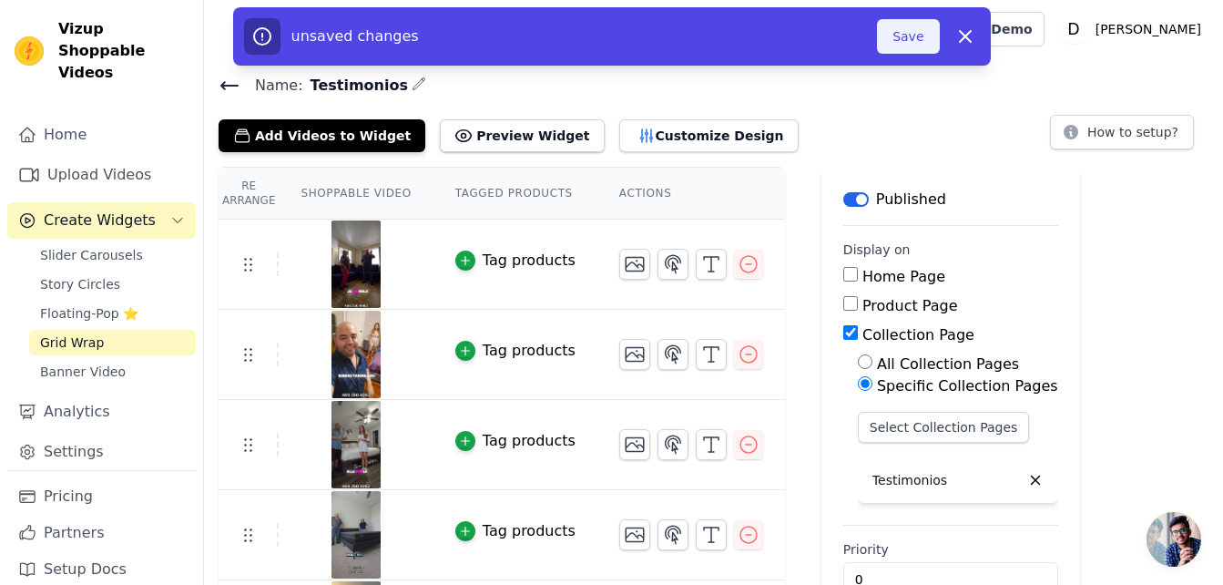
click at [917, 43] on button "Save" at bounding box center [908, 36] width 62 height 35
